Goal: Transaction & Acquisition: Purchase product/service

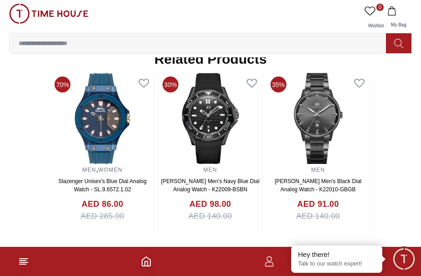
scroll to position [726, 0]
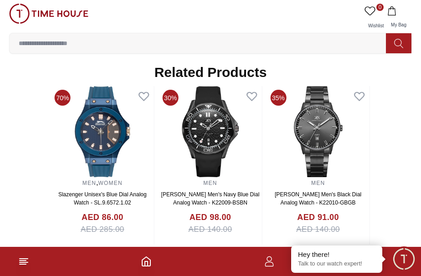
click at [360, 204] on link "[PERSON_NAME] Men's Black Dial Analog Watch - K22010-GBGB" at bounding box center [318, 198] width 87 height 15
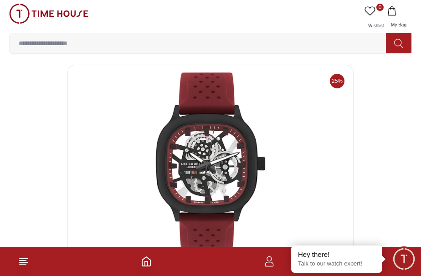
click at [54, 14] on img at bounding box center [48, 14] width 79 height 20
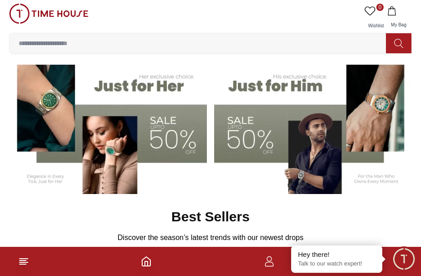
scroll to position [164, 0]
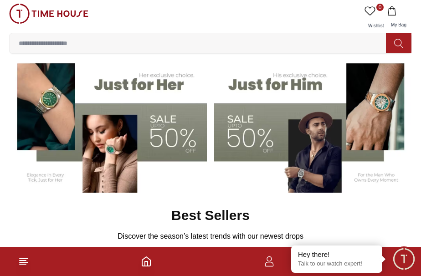
click at [49, 84] on img at bounding box center [108, 124] width 198 height 138
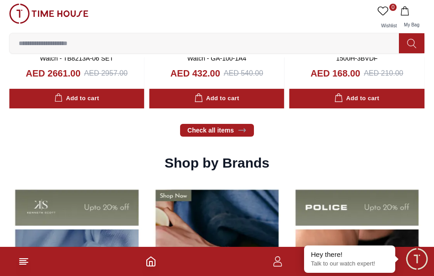
scroll to position [939, 0]
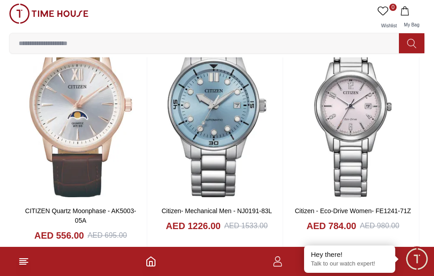
scroll to position [1267, 0]
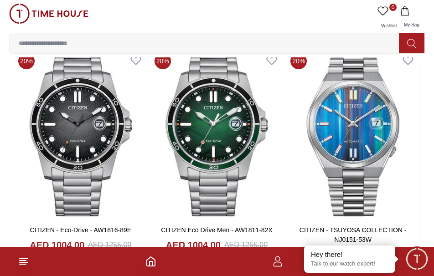
scroll to position [2909, 0]
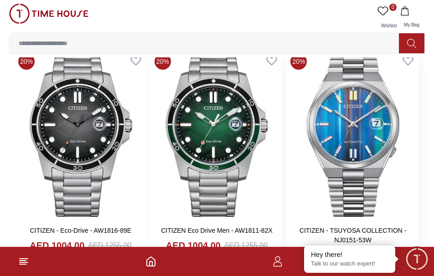
click at [385, 142] on img at bounding box center [353, 134] width 132 height 169
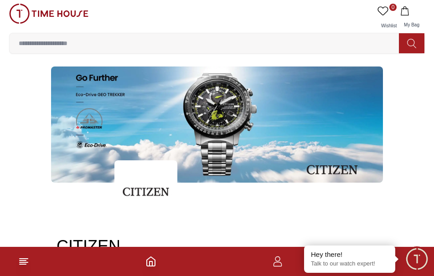
click at [74, 43] on input at bounding box center [208, 43] width 396 height 18
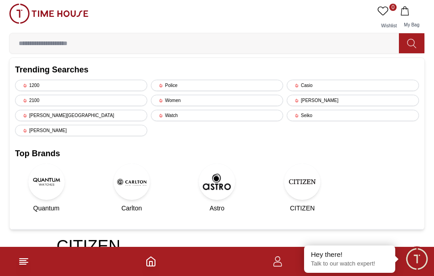
click at [49, 181] on img at bounding box center [46, 182] width 36 height 36
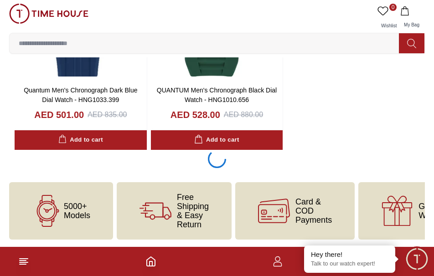
scroll to position [1903, 0]
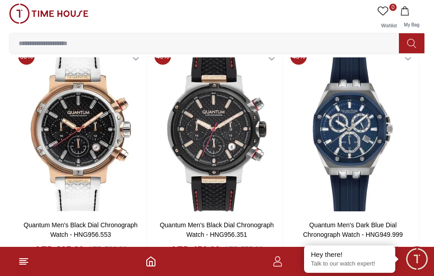
scroll to position [2005, 0]
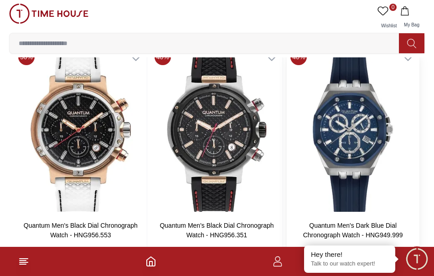
click at [376, 149] on img at bounding box center [353, 129] width 132 height 169
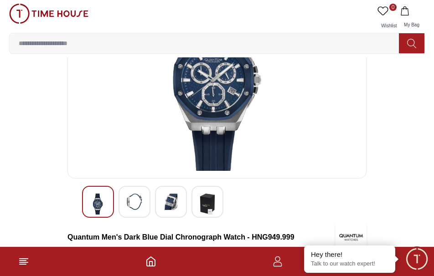
scroll to position [85, 0]
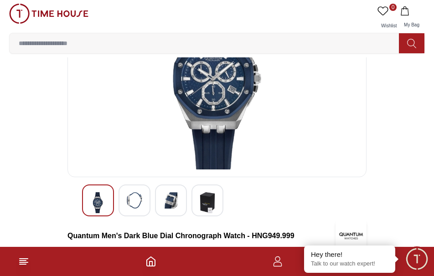
click at [177, 196] on img at bounding box center [171, 200] width 16 height 16
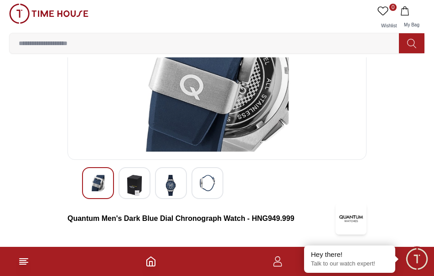
scroll to position [110, 0]
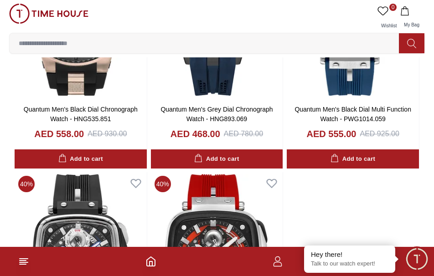
scroll to position [2609, 0]
